Goal: Task Accomplishment & Management: Use online tool/utility

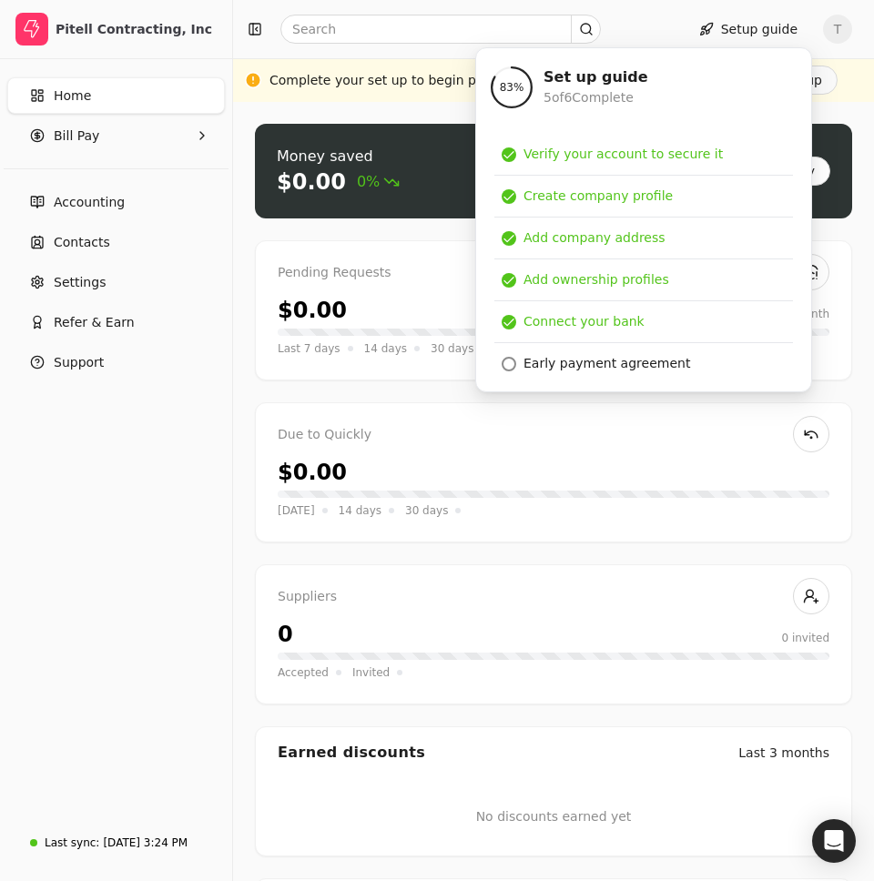
click at [387, 88] on div "Complete your set up to begin processing payments." at bounding box center [439, 80] width 339 height 19
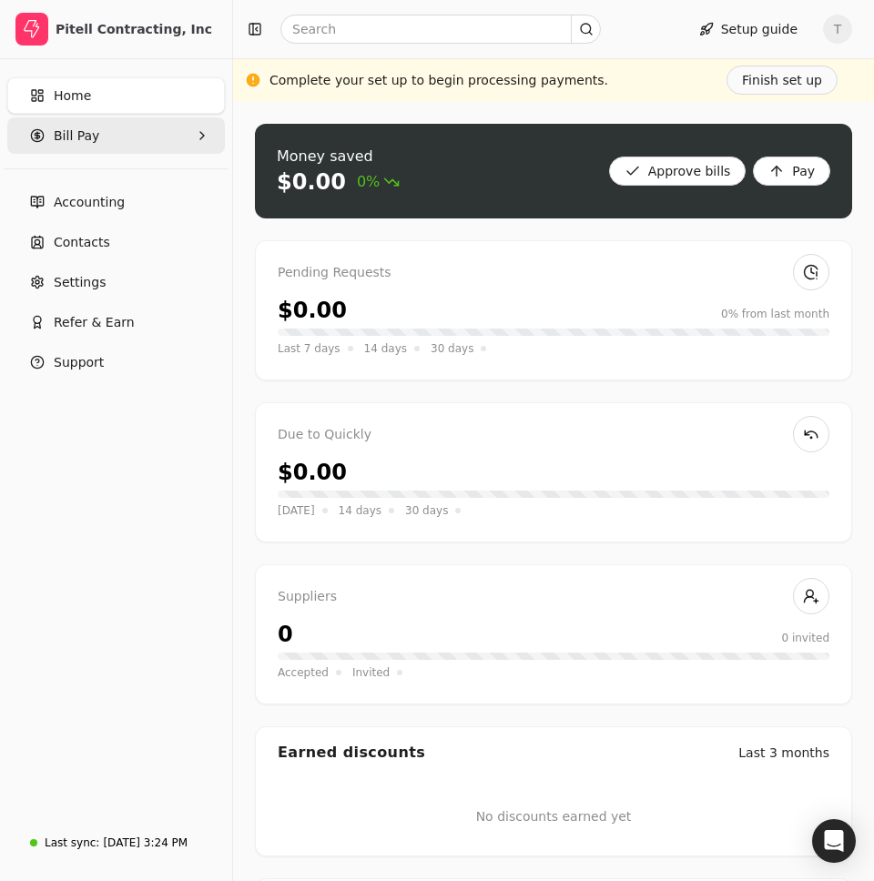
click at [133, 141] on Pay "Bill Pay" at bounding box center [116, 135] width 218 height 36
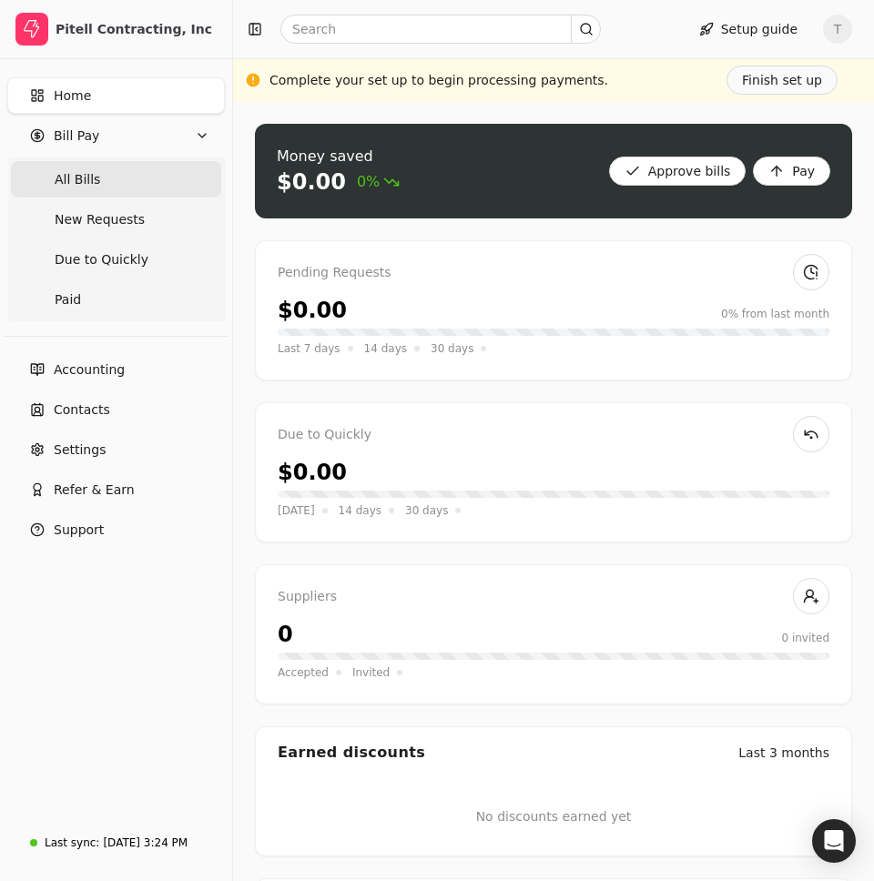
click at [114, 188] on Bills "All Bills" at bounding box center [116, 179] width 210 height 36
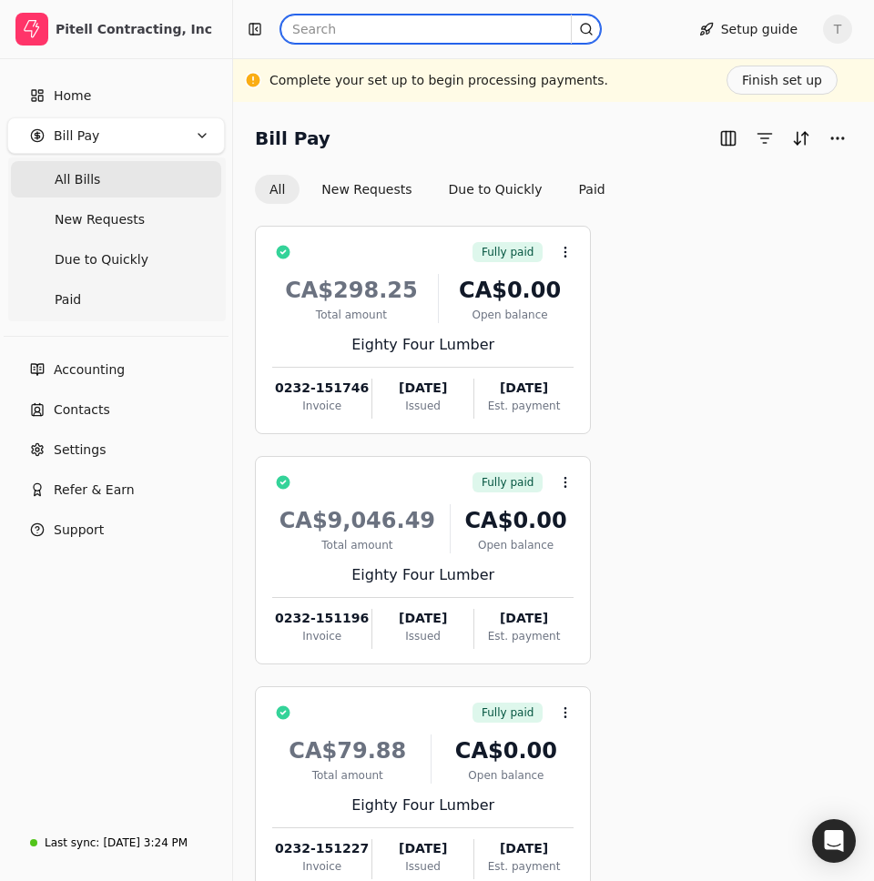
click at [428, 39] on input "text" at bounding box center [440, 29] width 321 height 29
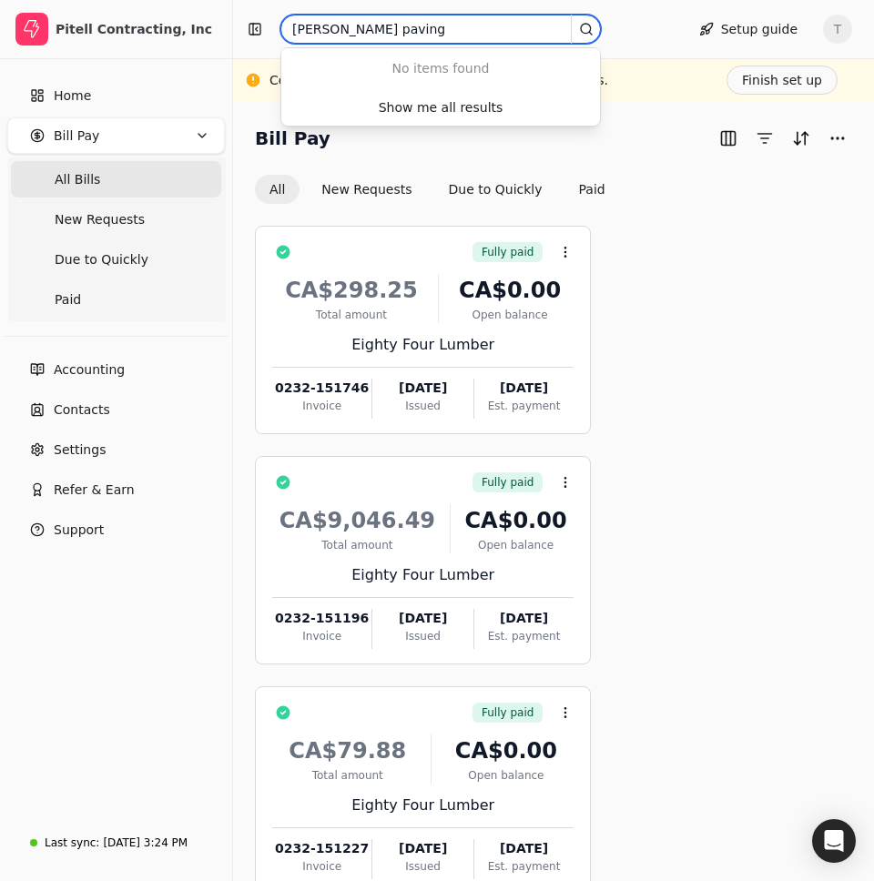
type input "campbell paving"
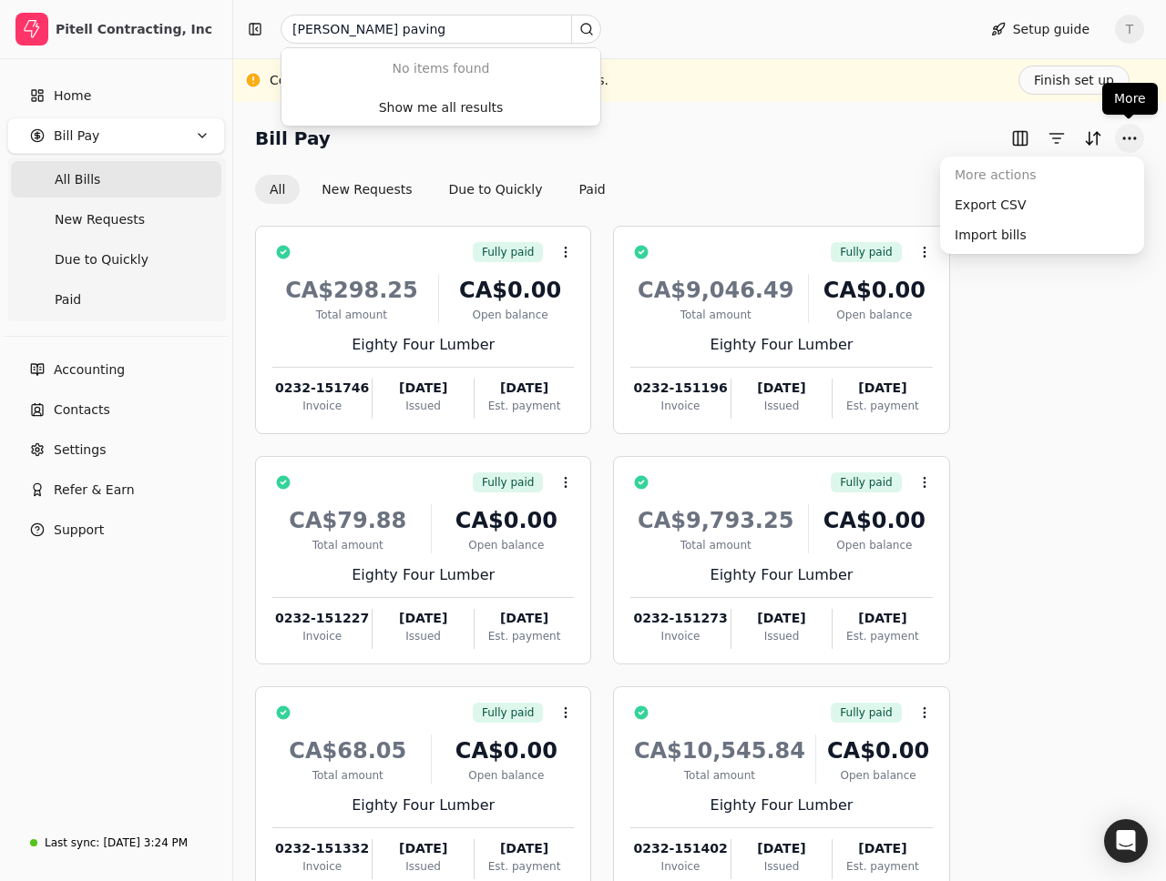
click at [873, 138] on button "More" at bounding box center [1129, 138] width 29 height 29
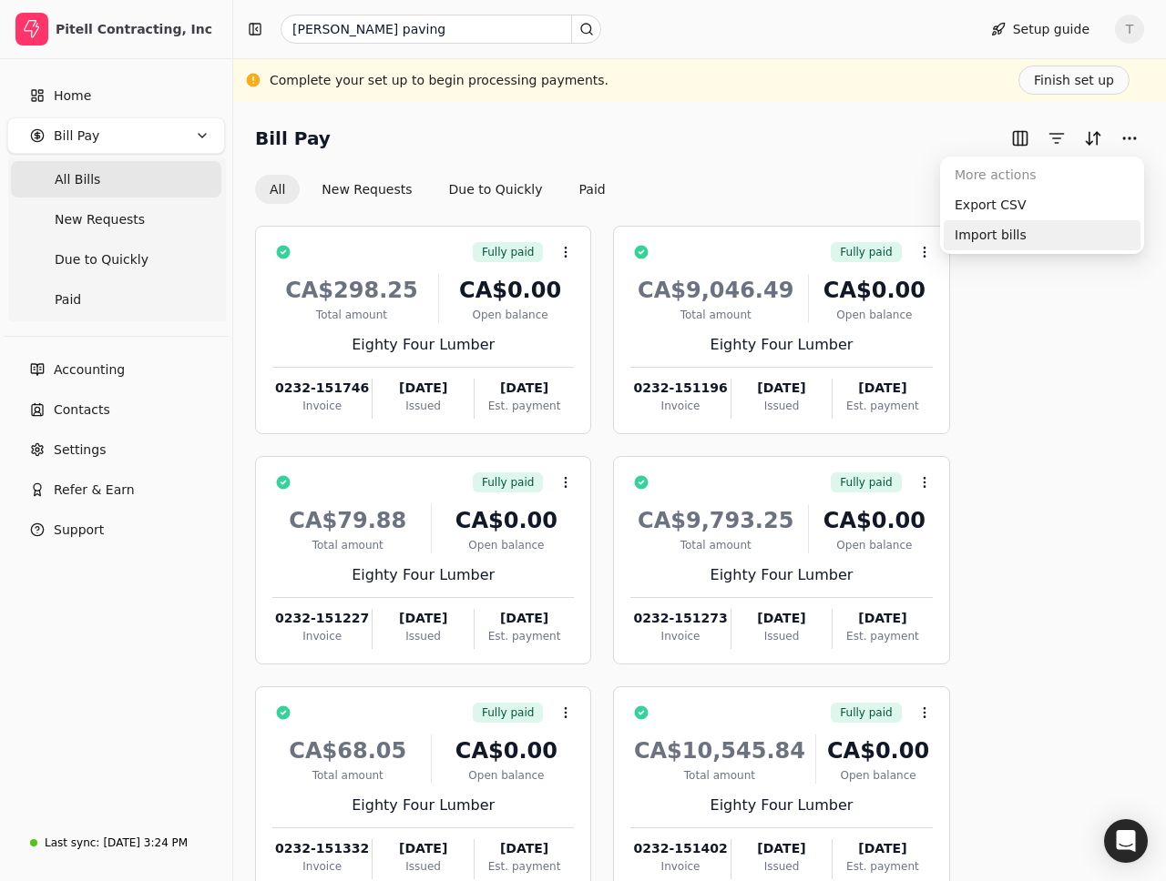
click at [873, 245] on div "Import bills" at bounding box center [1041, 235] width 197 height 30
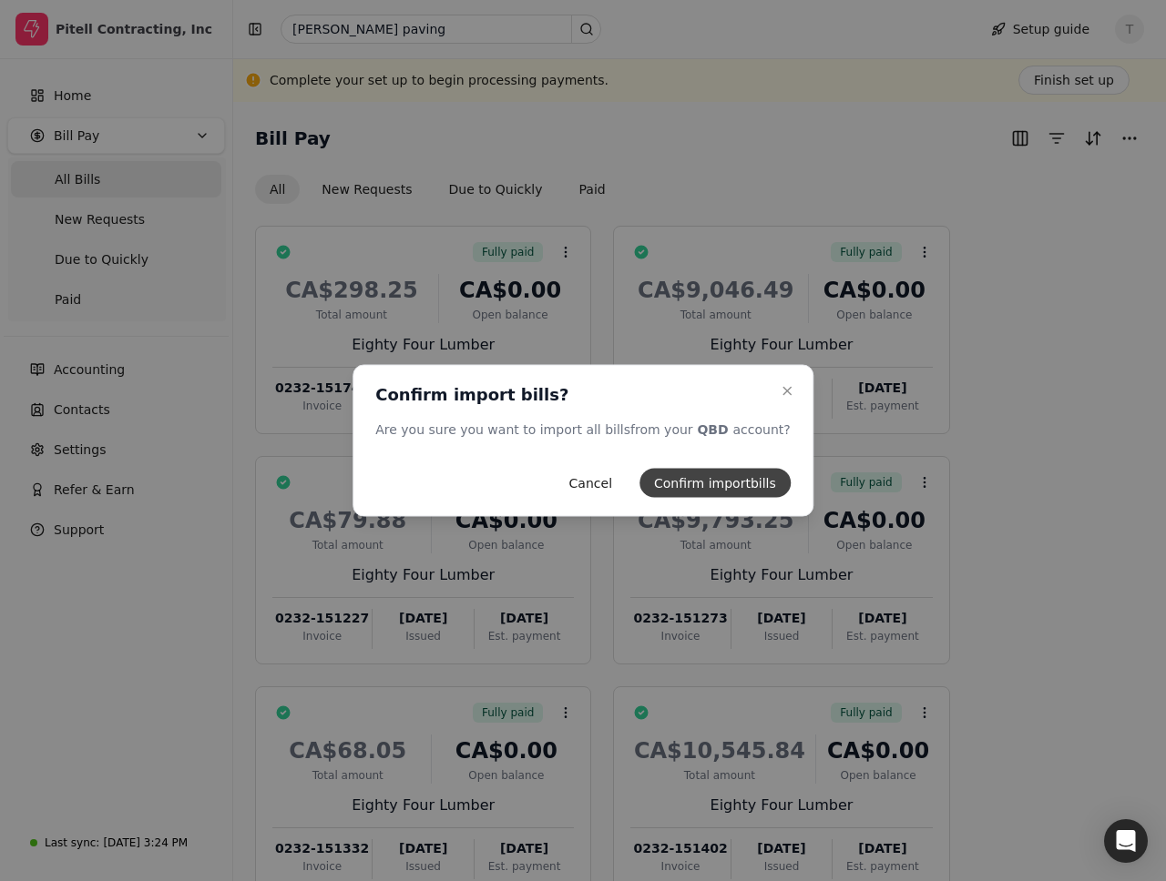
click at [687, 474] on button "Confirm import bills" at bounding box center [714, 483] width 151 height 29
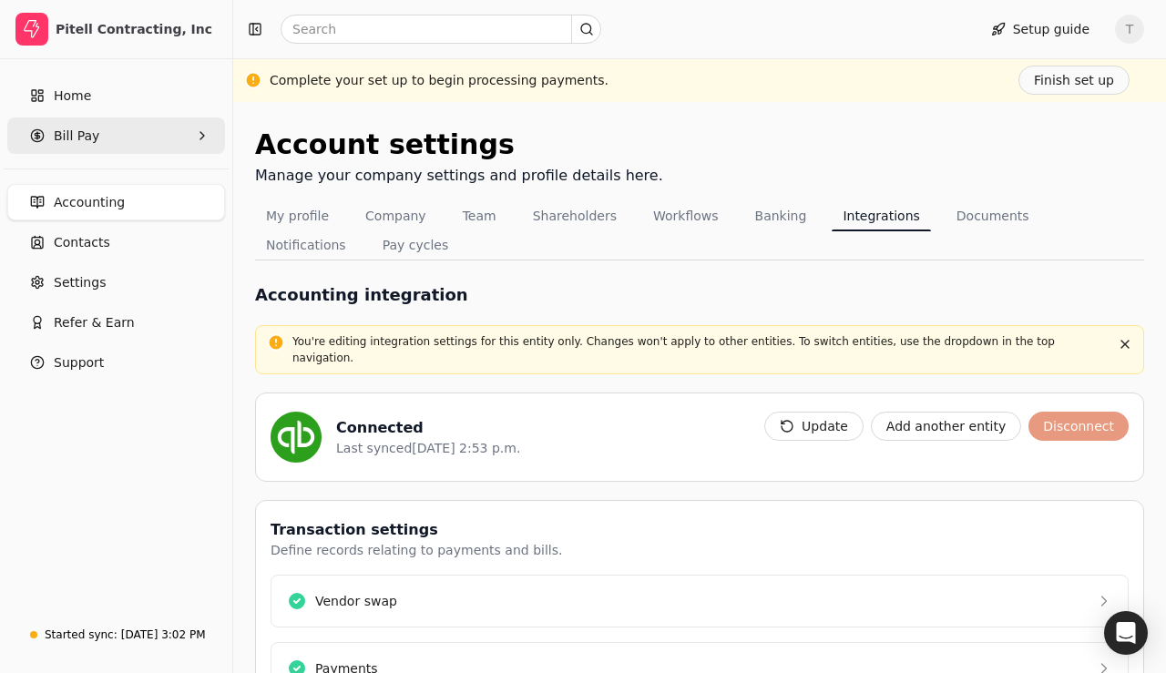
click at [111, 130] on Pay "Bill Pay" at bounding box center [116, 135] width 218 height 36
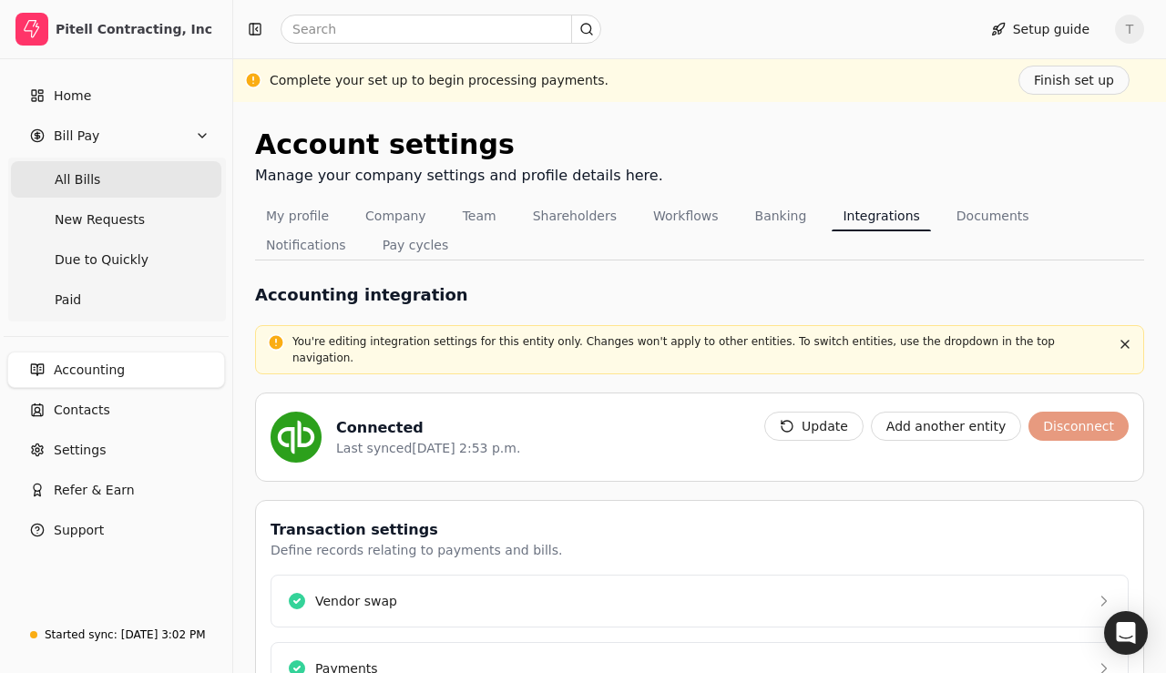
click at [105, 174] on Bills "All Bills" at bounding box center [116, 179] width 210 height 36
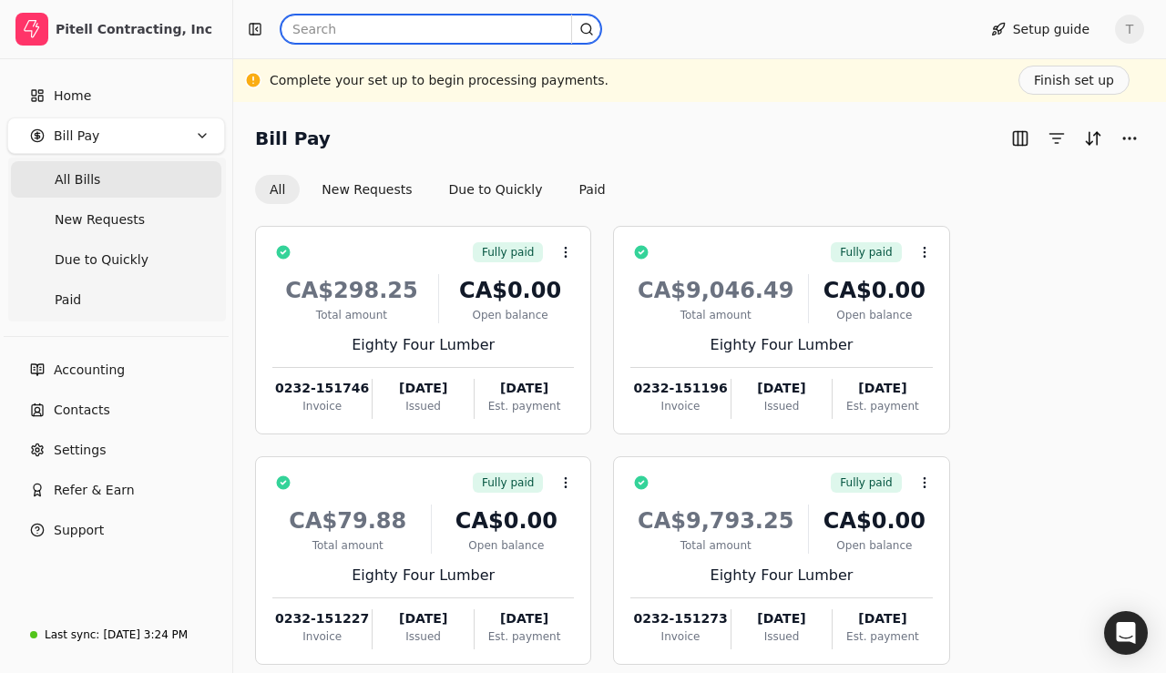
click at [343, 28] on input "text" at bounding box center [440, 29] width 321 height 29
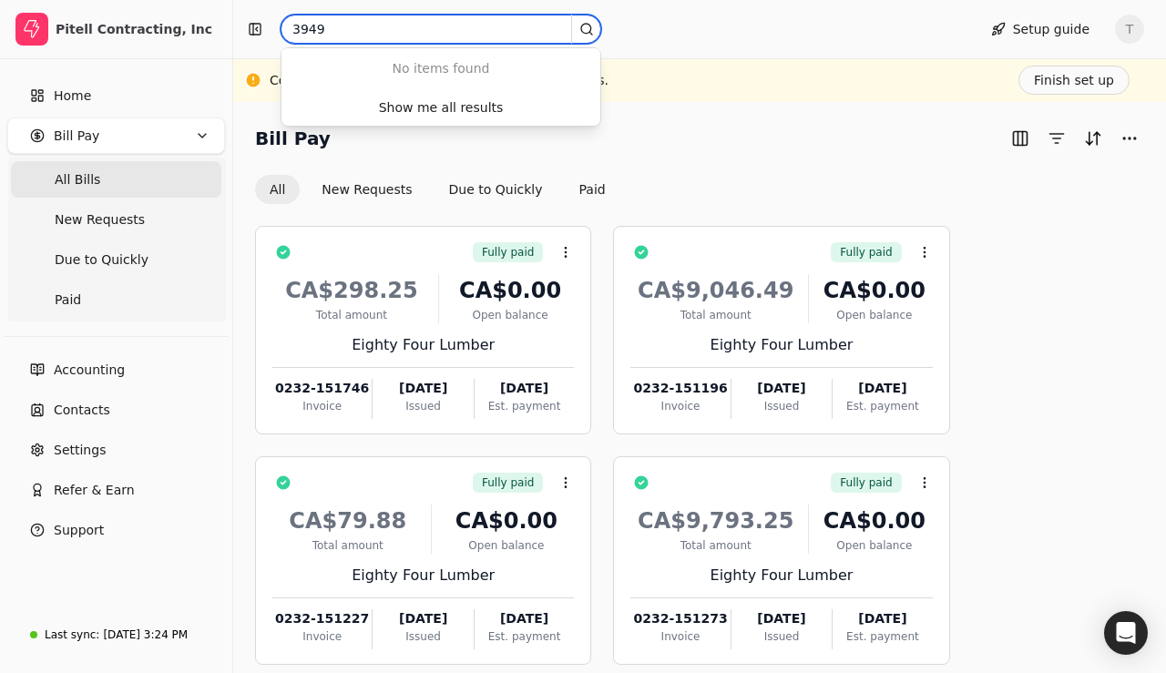
type input "3949"
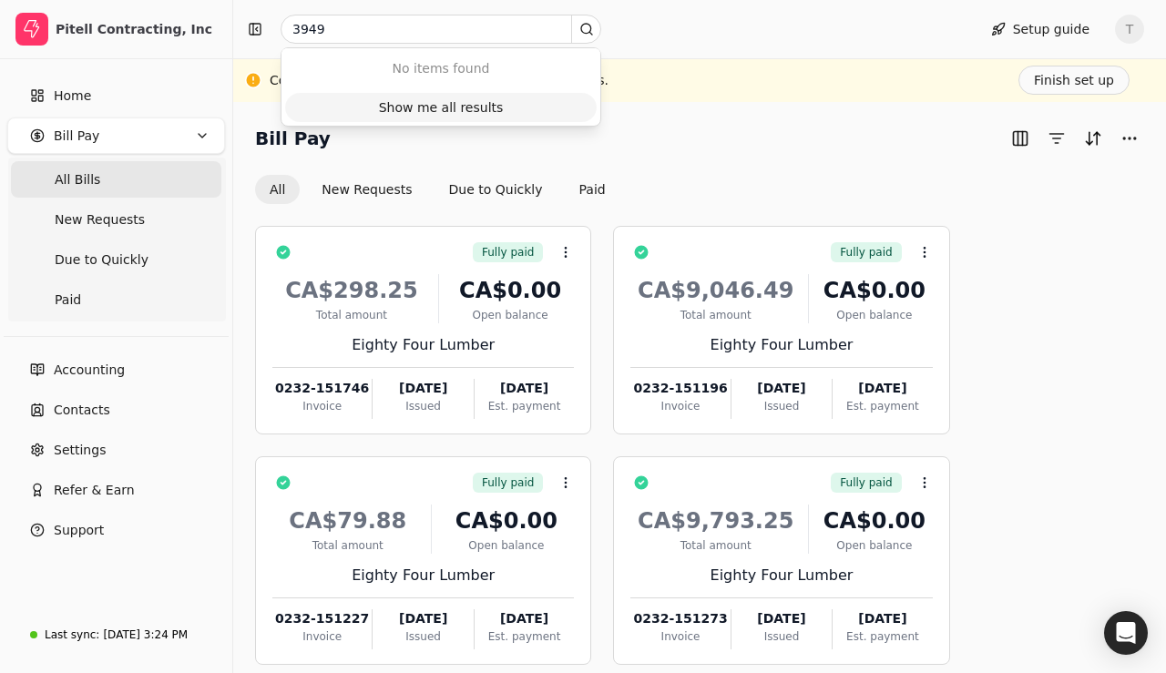
click at [429, 106] on div "Show me all results" at bounding box center [441, 107] width 125 height 19
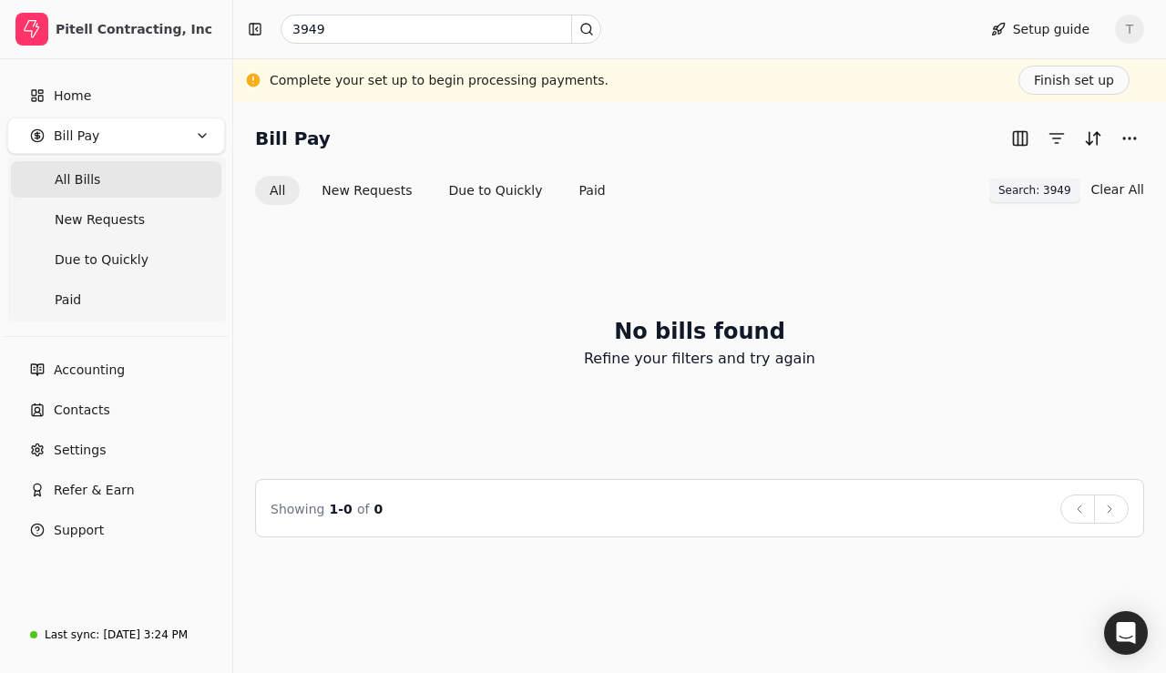
click at [1069, 185] on span "Search: 3949" at bounding box center [1034, 190] width 73 height 16
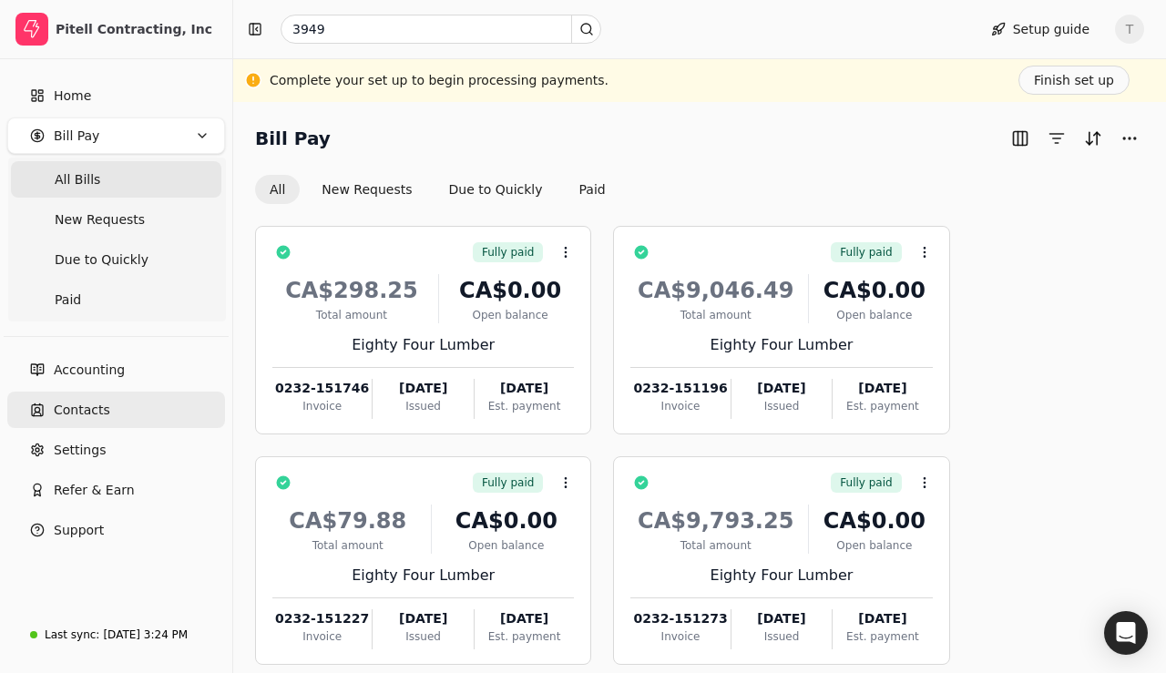
click at [108, 422] on link "Contacts" at bounding box center [116, 410] width 218 height 36
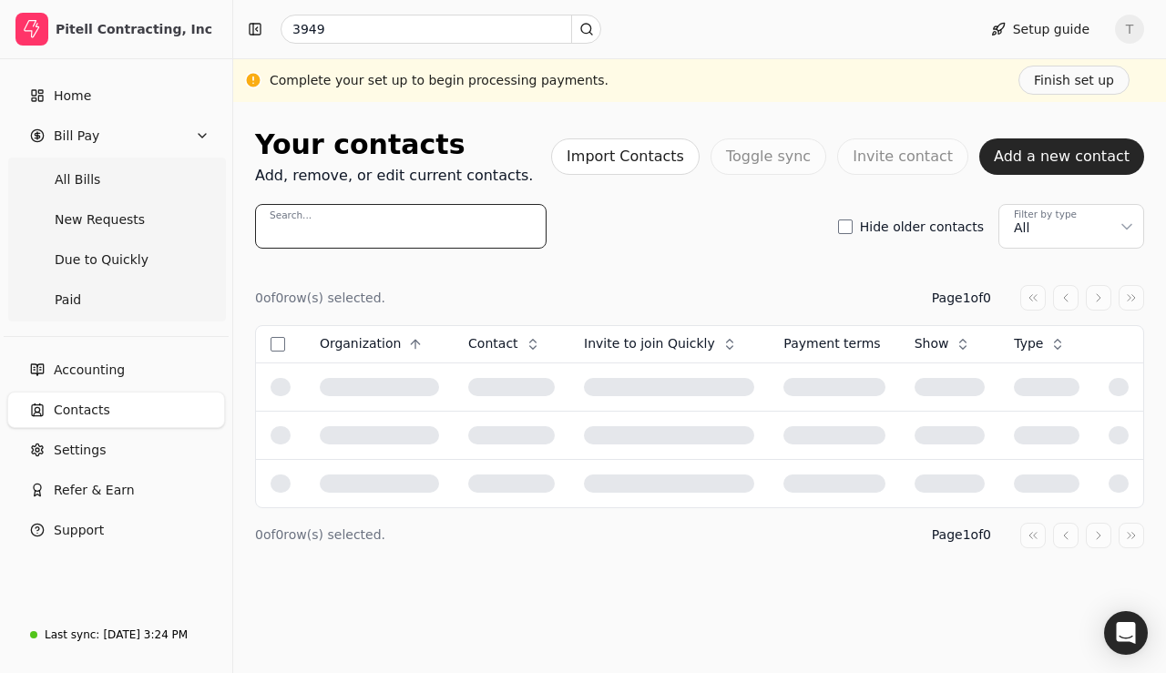
click at [355, 223] on input "Search..." at bounding box center [400, 226] width 291 height 45
type input "campbell"
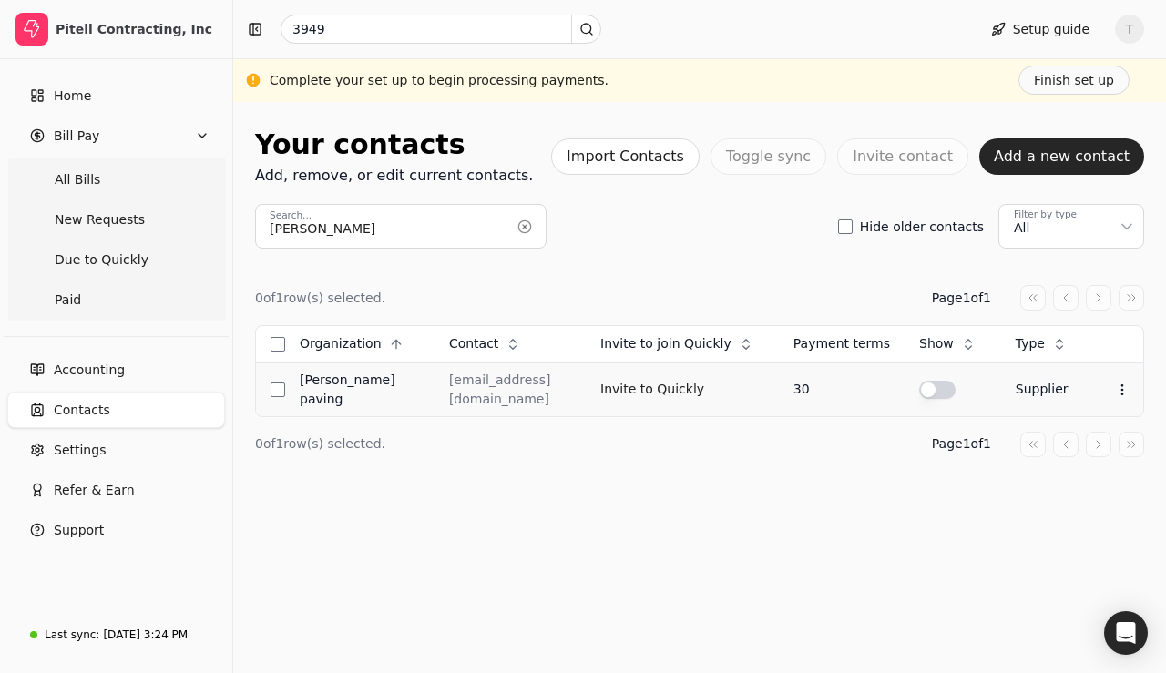
click at [946, 389] on button "button" at bounding box center [937, 390] width 36 height 18
click at [420, 44] on div "3949 Setup guide T" at bounding box center [699, 29] width 932 height 58
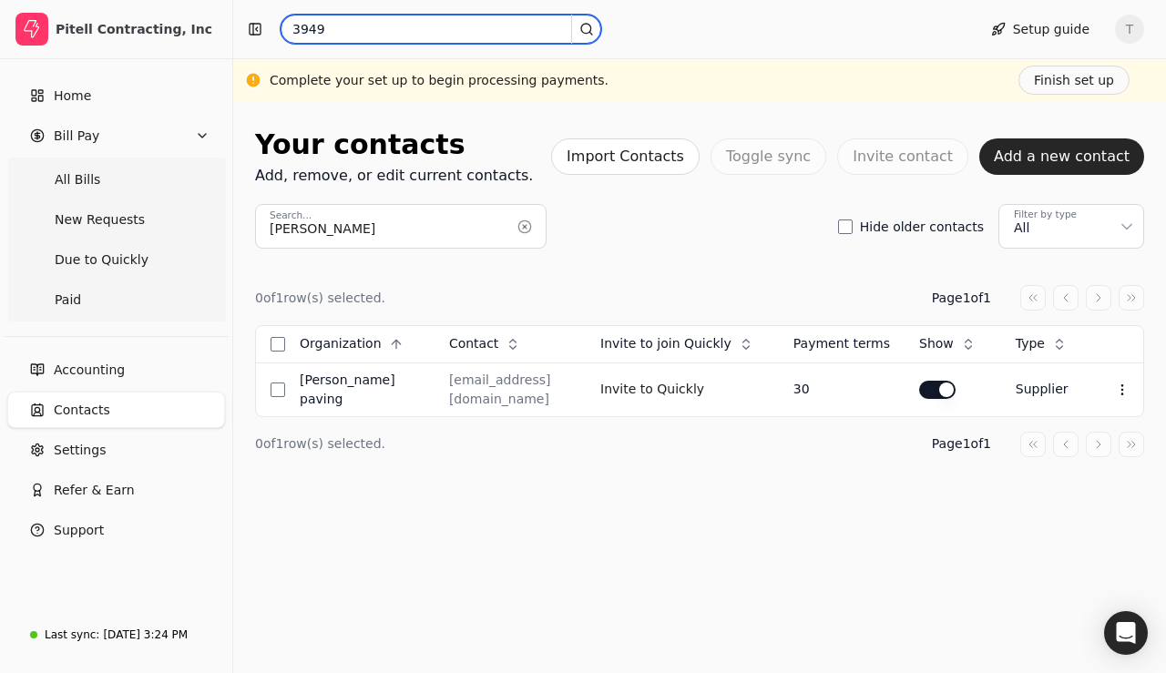
click at [420, 36] on input "3949" at bounding box center [440, 29] width 321 height 29
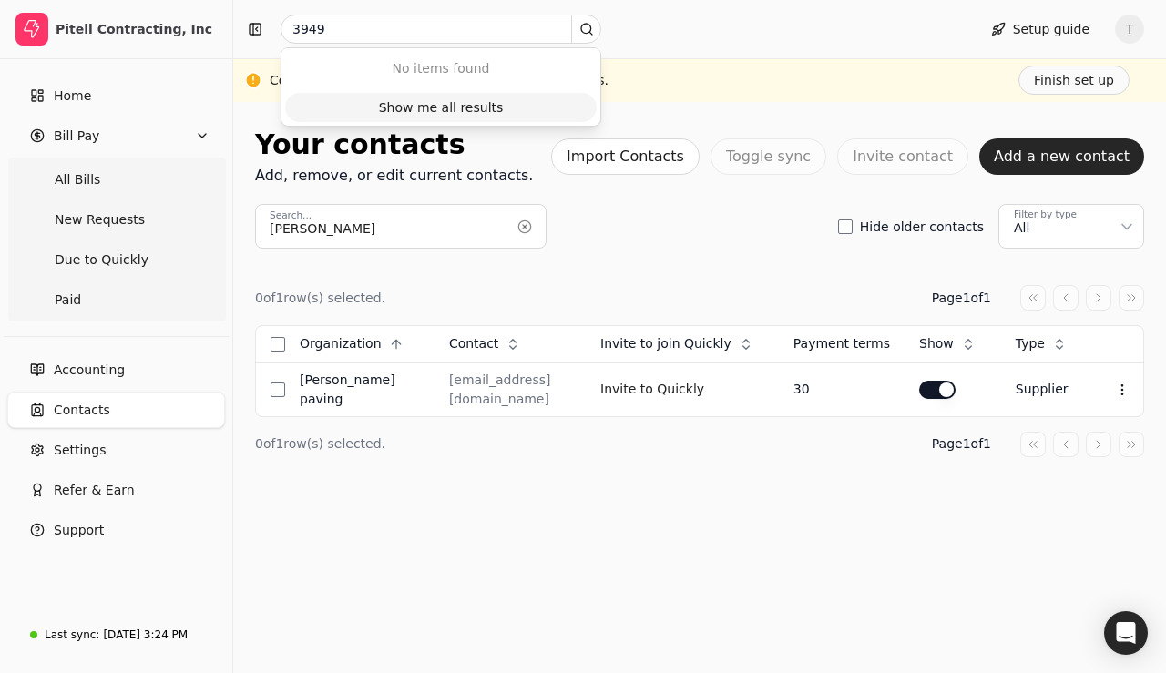
click at [461, 105] on div "Show me all results" at bounding box center [441, 107] width 125 height 19
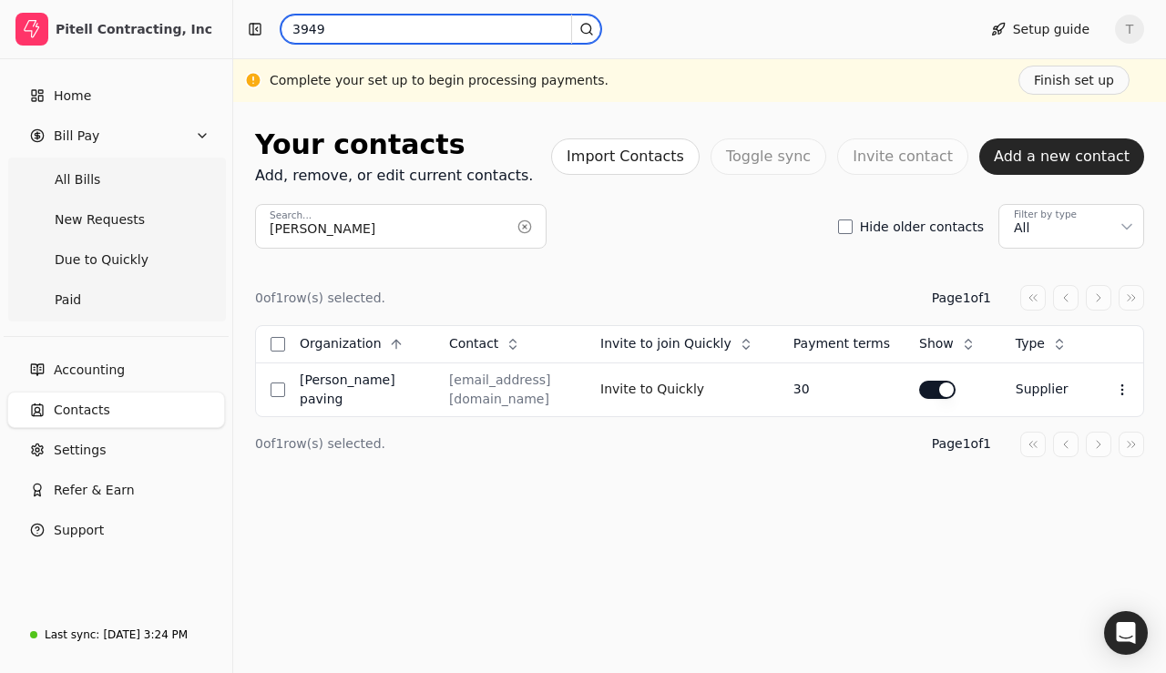
click at [378, 38] on input "3949" at bounding box center [440, 29] width 321 height 29
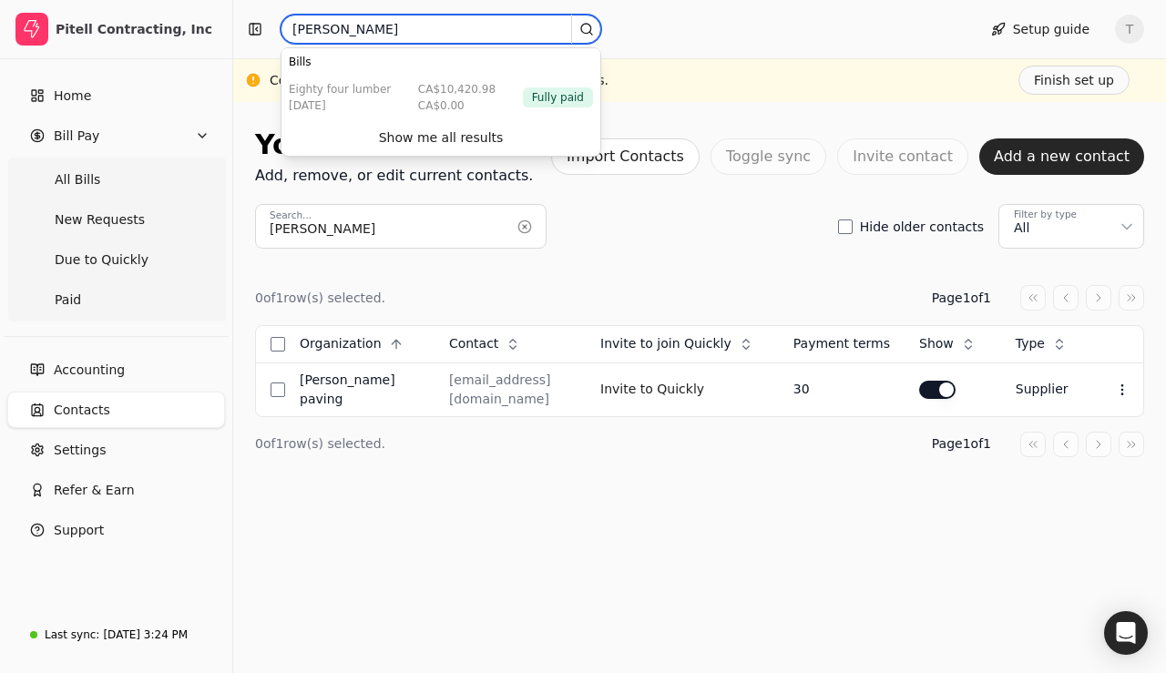
type input "campbell"
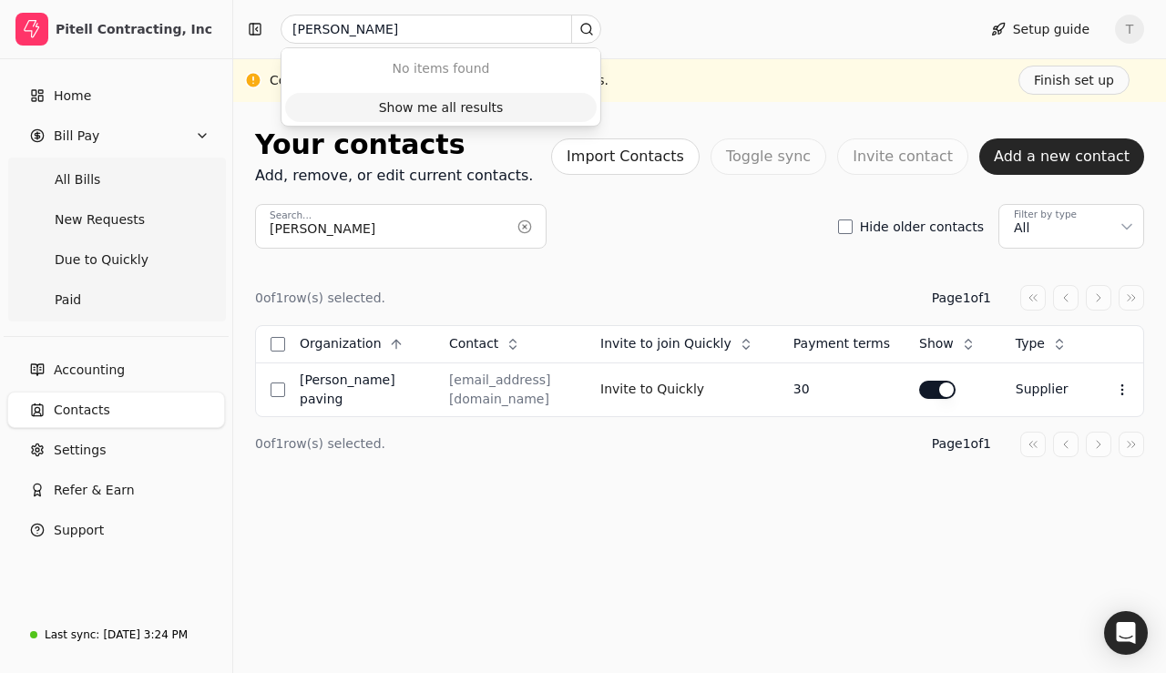
click at [439, 106] on div "Show me all results" at bounding box center [441, 107] width 125 height 19
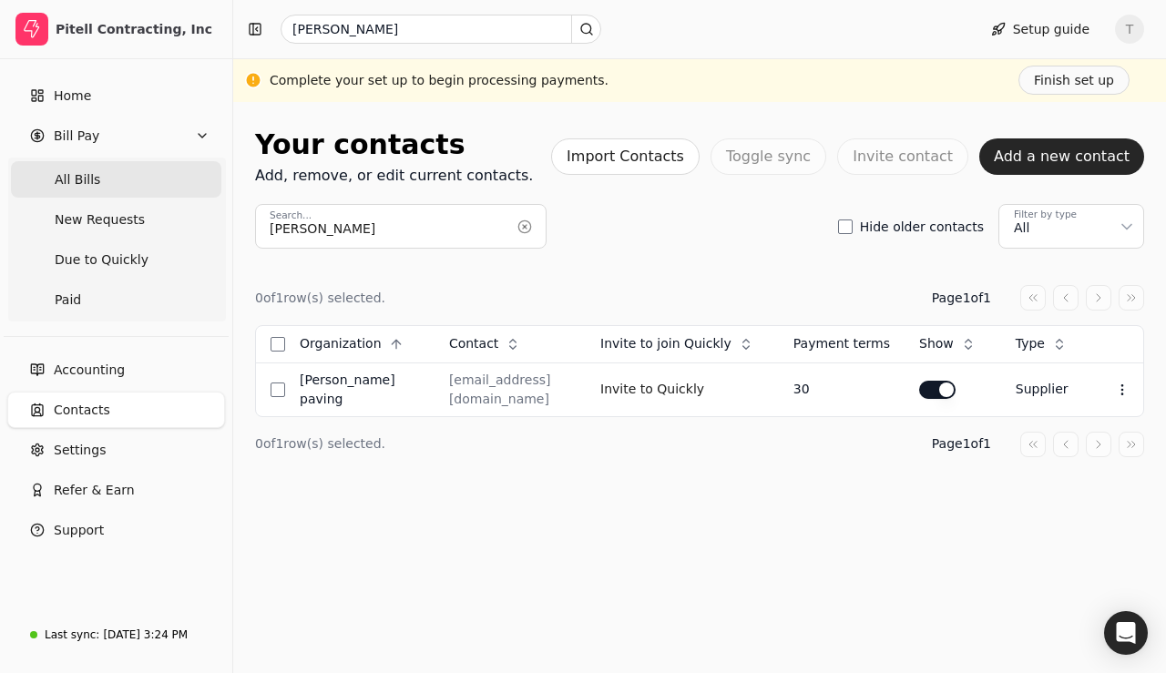
click at [102, 177] on Bills "All Bills" at bounding box center [116, 179] width 210 height 36
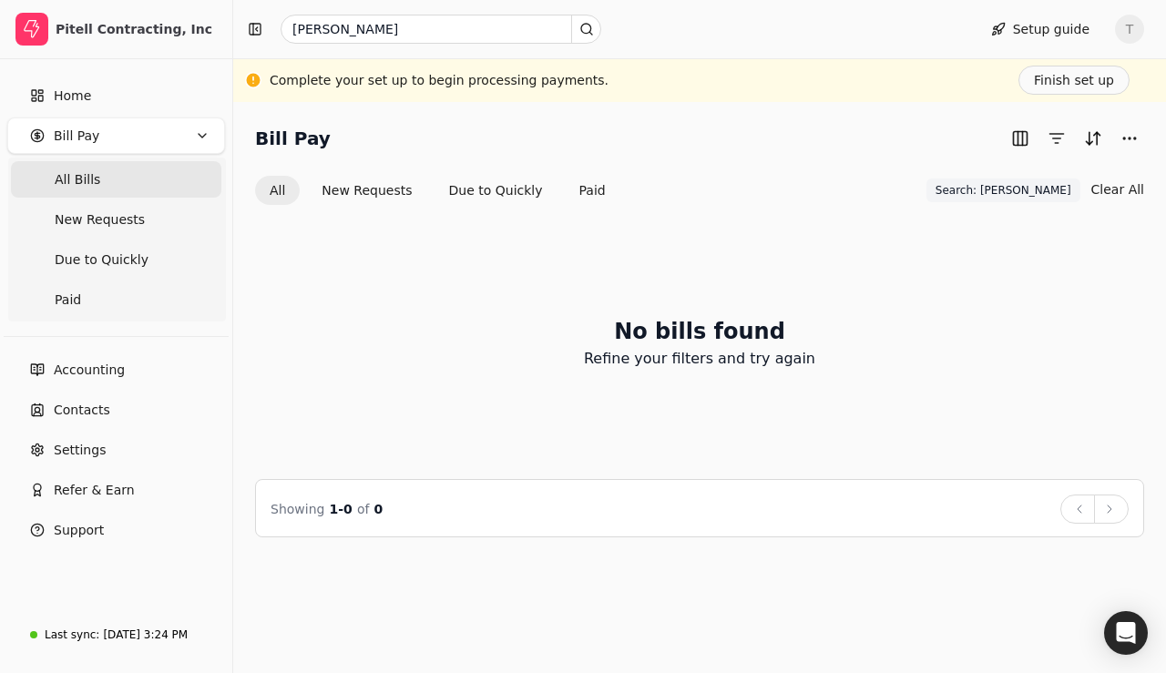
click at [596, 280] on div "No bills found Refine your filters and try again" at bounding box center [699, 342] width 889 height 229
click at [1067, 191] on span "Search: campbell" at bounding box center [1003, 190] width 136 height 16
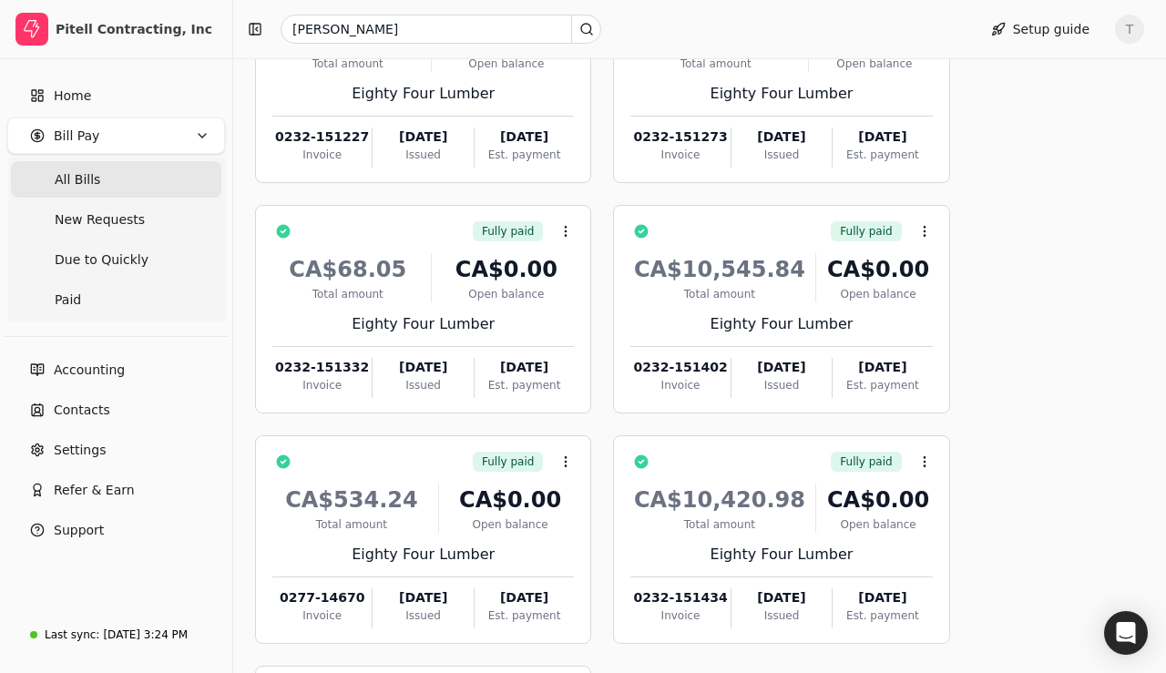
scroll to position [637, 0]
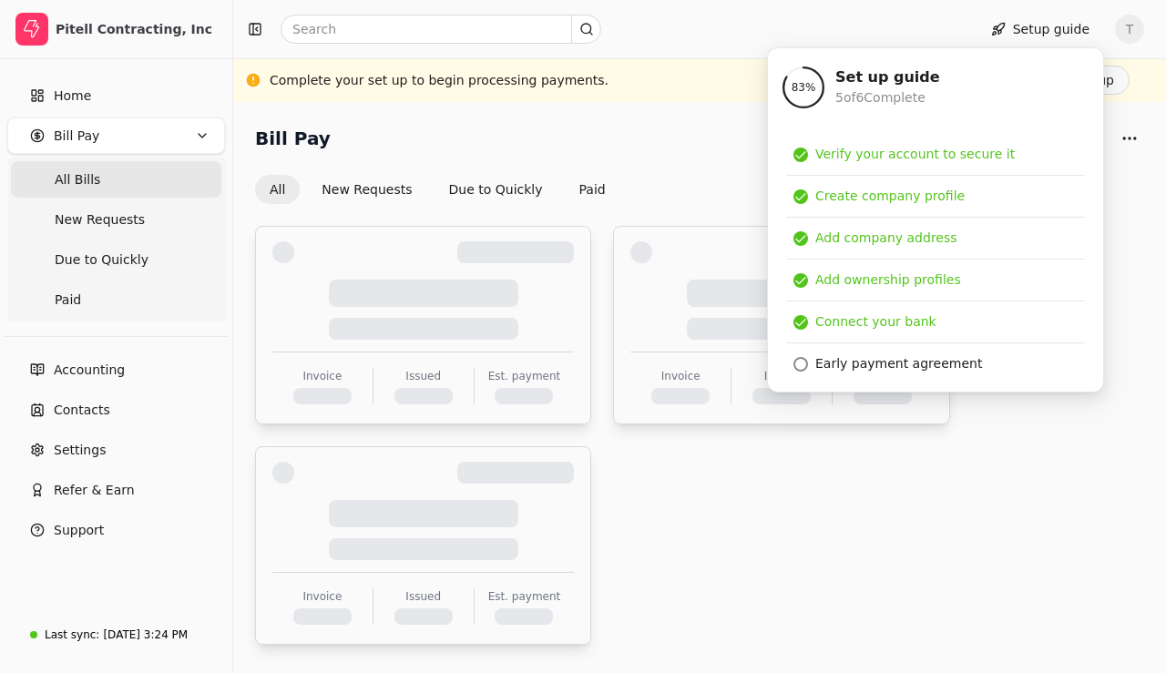
scroll to position [637, 0]
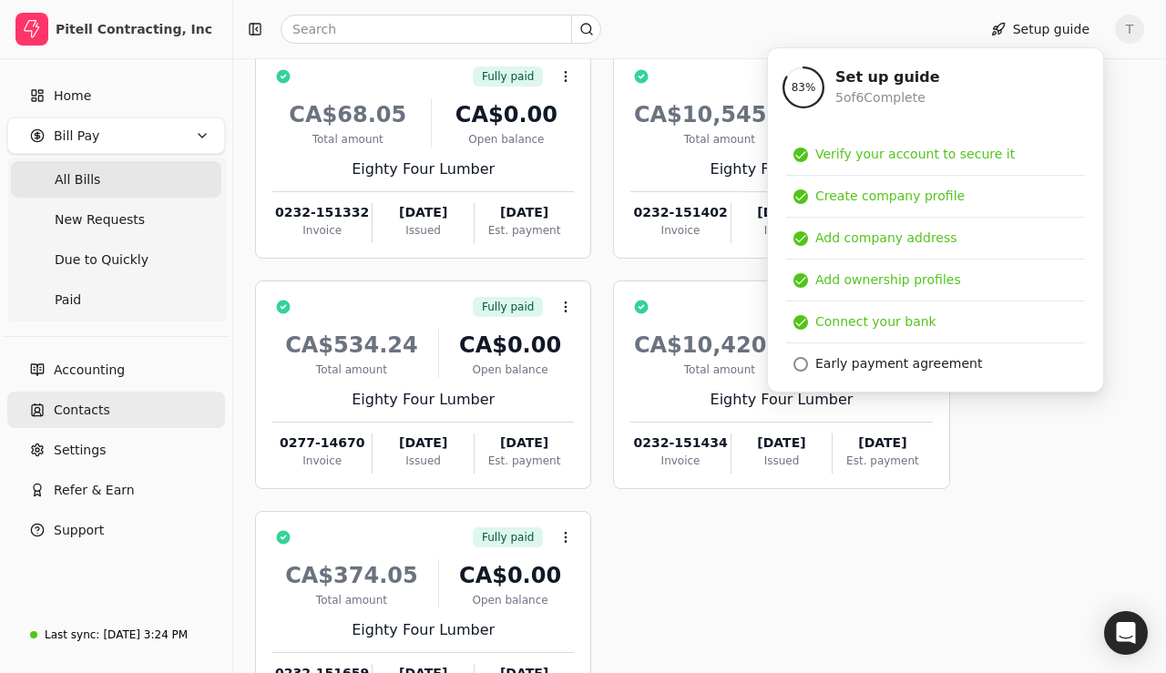
click at [125, 415] on link "Contacts" at bounding box center [116, 410] width 218 height 36
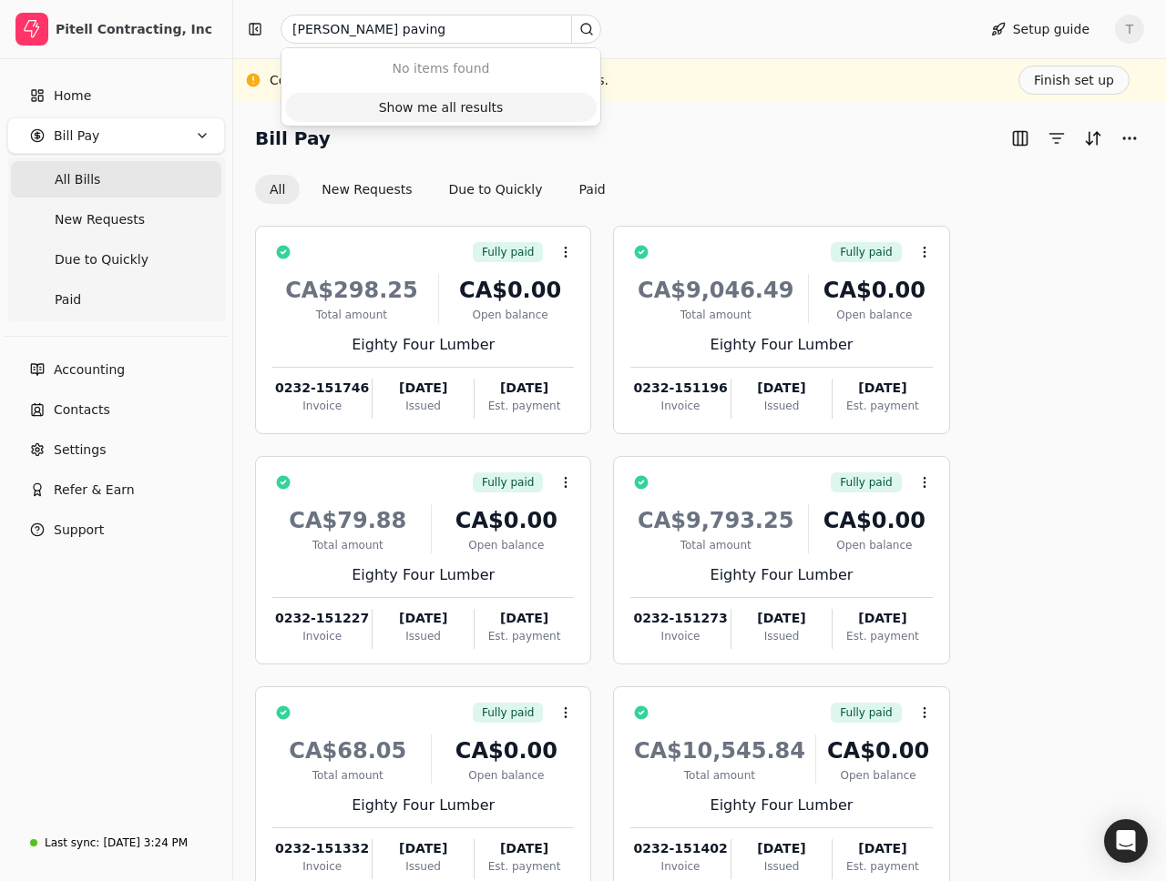
click at [404, 113] on div "Show me all results" at bounding box center [441, 107] width 125 height 19
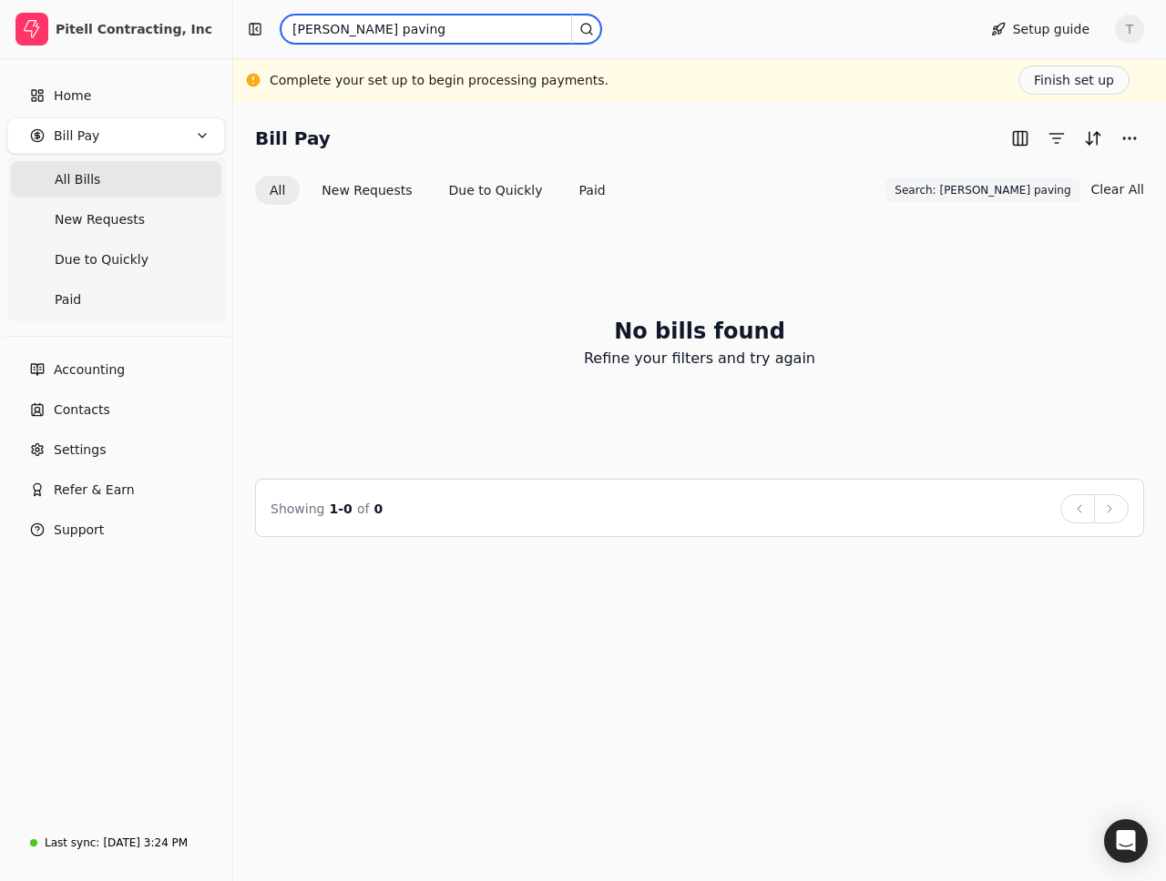
click at [342, 37] on input "[PERSON_NAME] paving" at bounding box center [440, 29] width 321 height 29
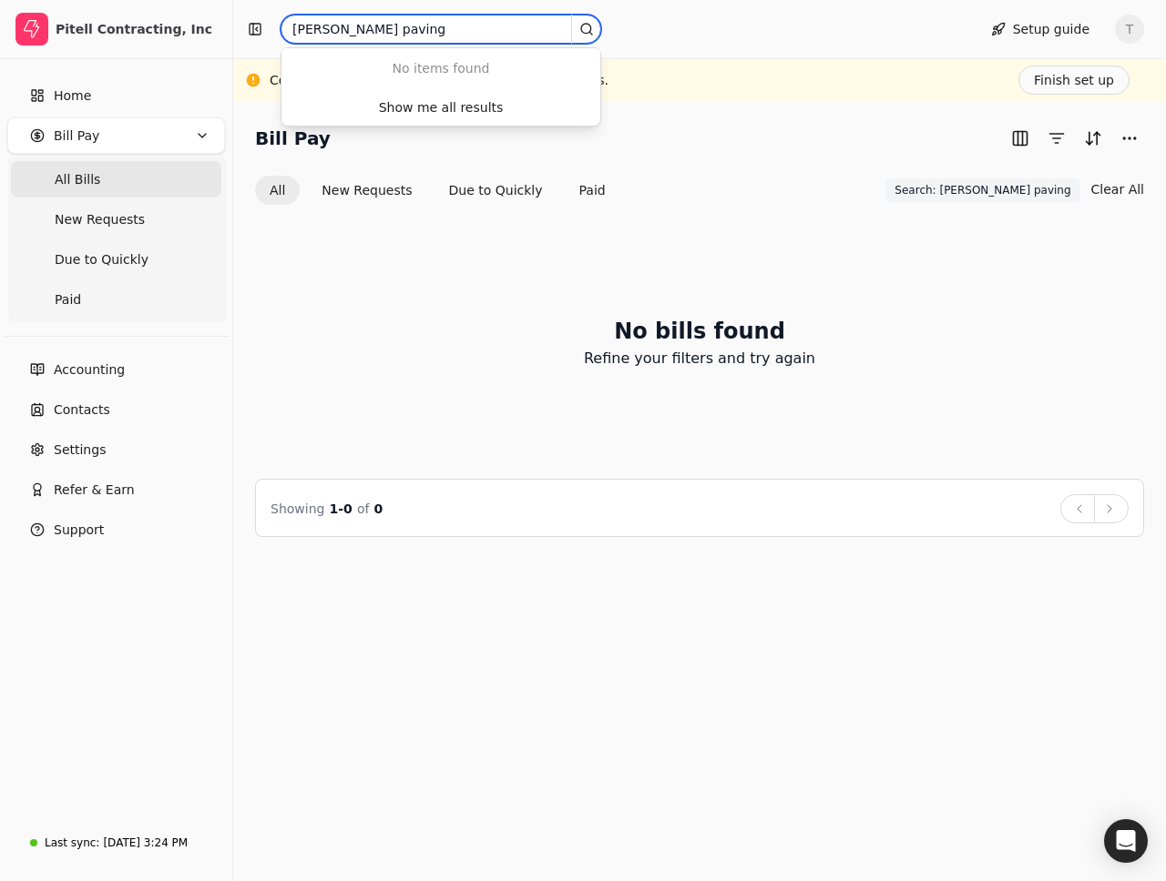
click at [380, 35] on input "[PERSON_NAME] paving" at bounding box center [440, 29] width 321 height 29
type input "[PERSON_NAME]"
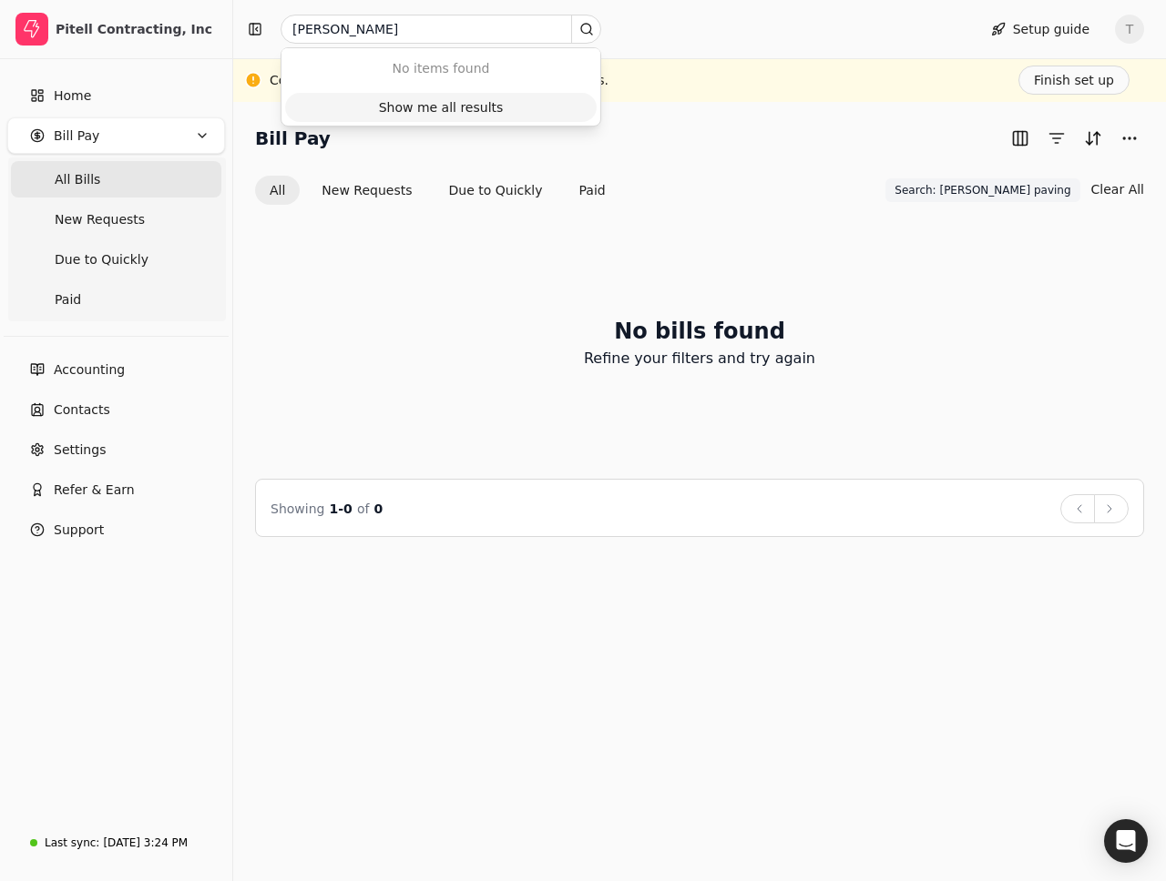
click at [430, 117] on button "Show me all results" at bounding box center [440, 107] width 311 height 29
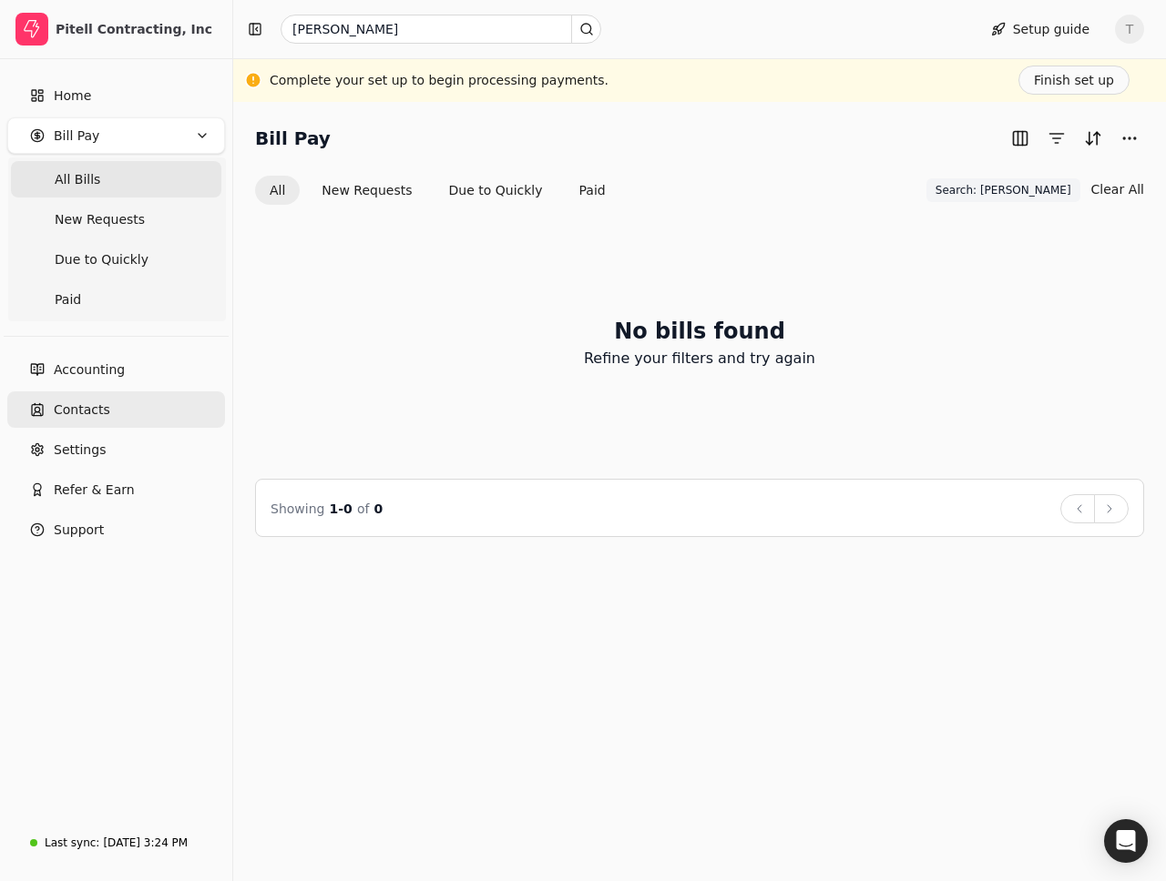
click at [109, 414] on link "Contacts" at bounding box center [116, 410] width 218 height 36
